Goal: Information Seeking & Learning: Learn about a topic

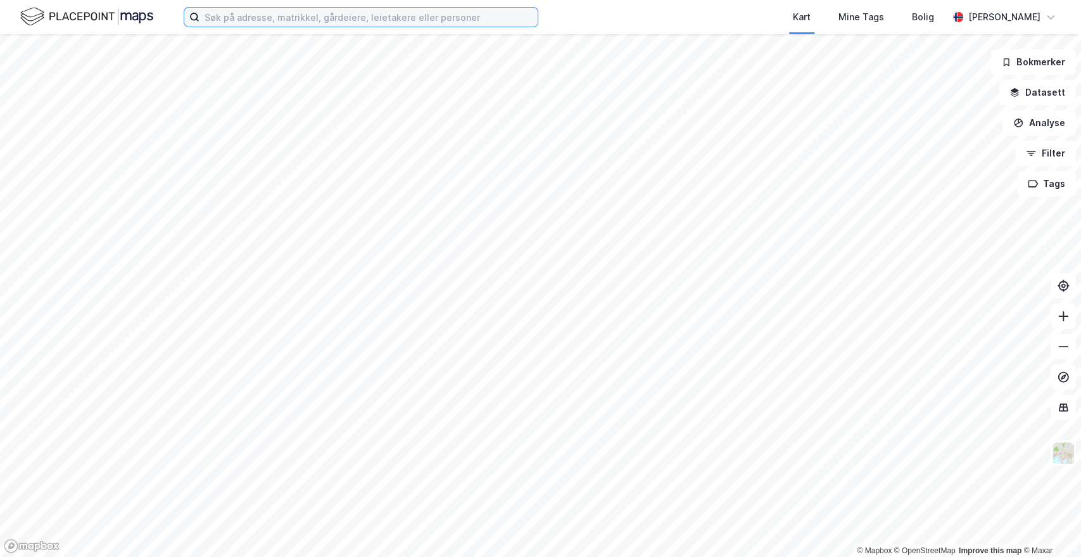
click at [510, 21] on input at bounding box center [369, 17] width 338 height 19
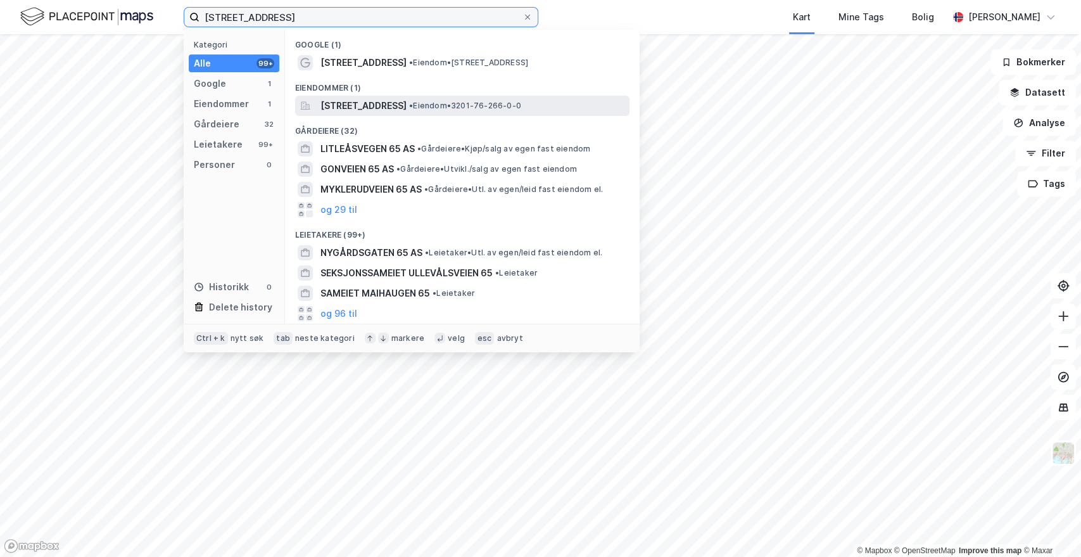
type input "[STREET_ADDRESS]"
click at [393, 106] on span "[STREET_ADDRESS]" at bounding box center [364, 105] width 86 height 15
